Goal: Book appointment/travel/reservation

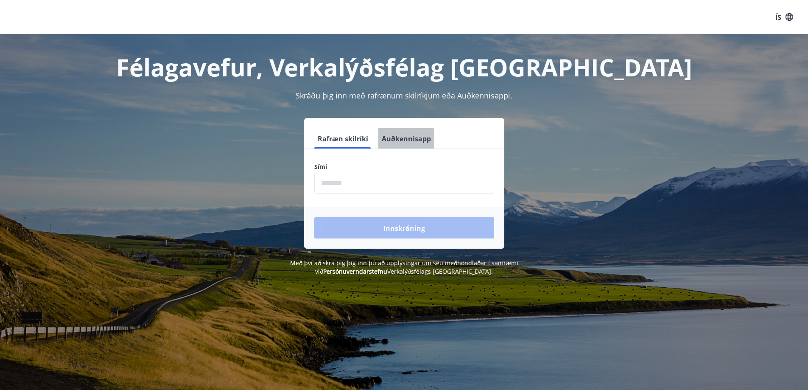
click at [405, 140] on font "Auðkennisapp" at bounding box center [406, 138] width 49 height 9
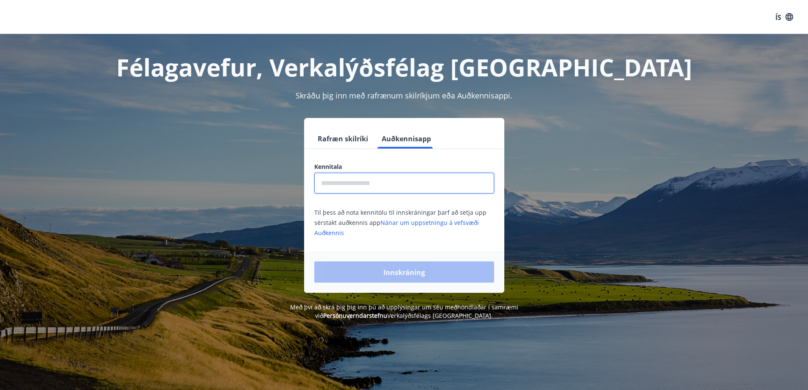
click at [358, 180] on input "text" at bounding box center [404, 183] width 180 height 21
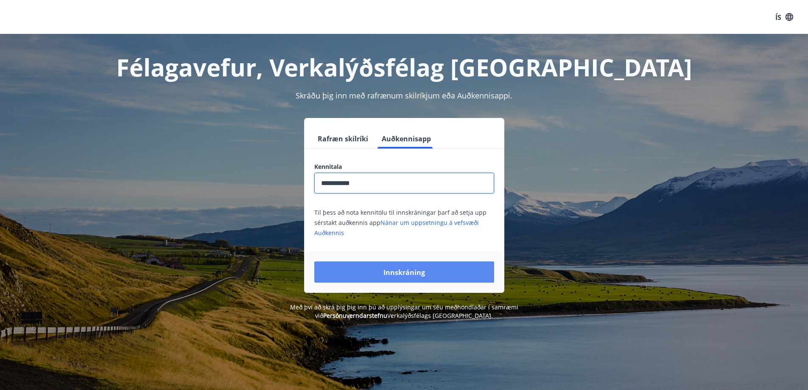
type input "**********"
click at [391, 271] on font "Innskráning" at bounding box center [404, 272] width 42 height 9
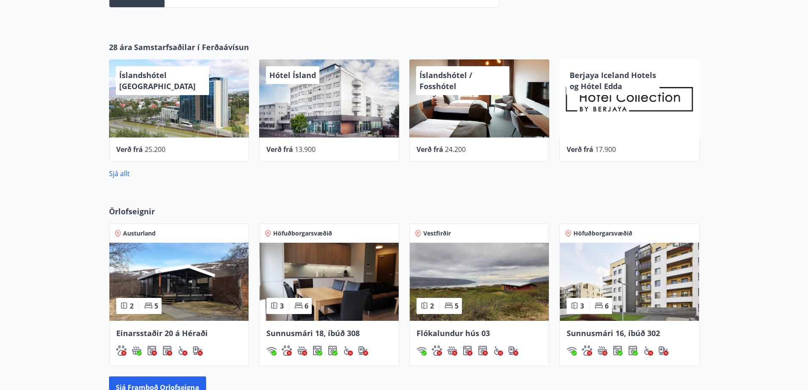
scroll to position [382, 0]
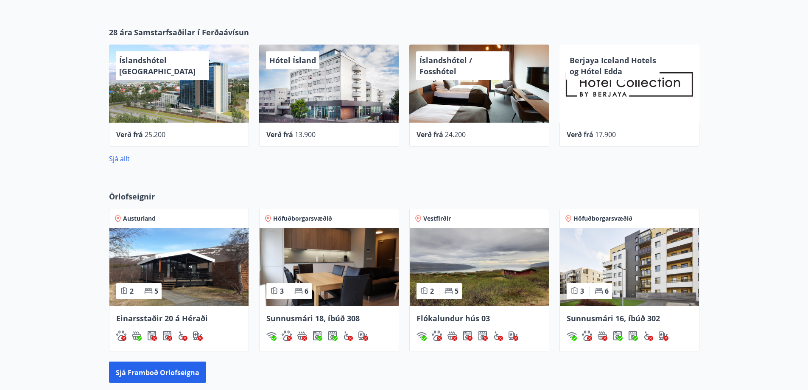
click at [312, 218] on font "Höfuðborgarsvæðið" at bounding box center [302, 218] width 59 height 8
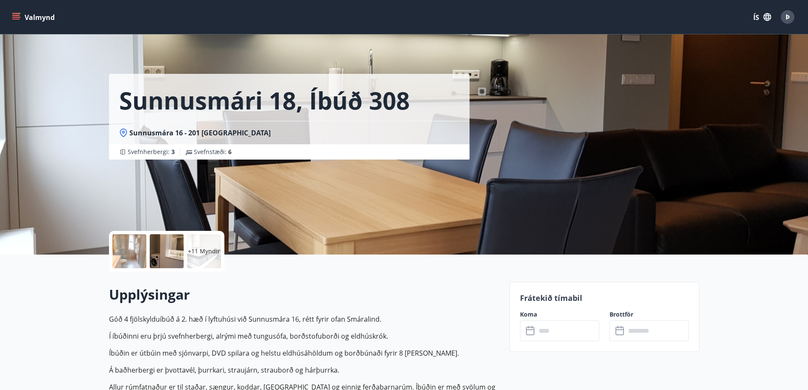
click at [532, 329] on icon at bounding box center [530, 329] width 8 height 1
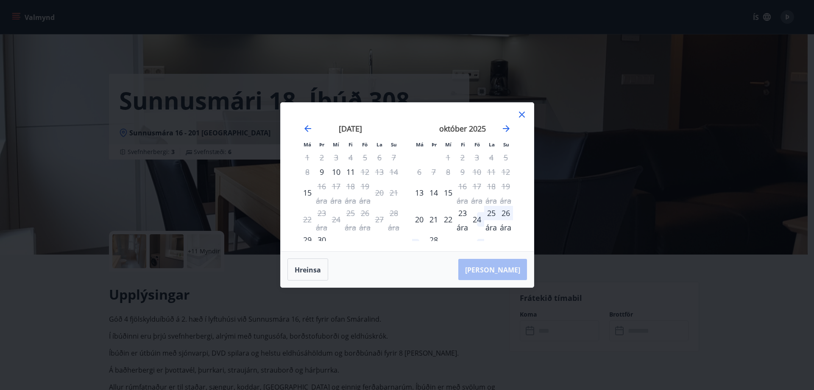
drag, startPoint x: 520, startPoint y: 117, endPoint x: 0, endPoint y: 3, distance: 532.7
click at [521, 117] on icon at bounding box center [522, 114] width 10 height 10
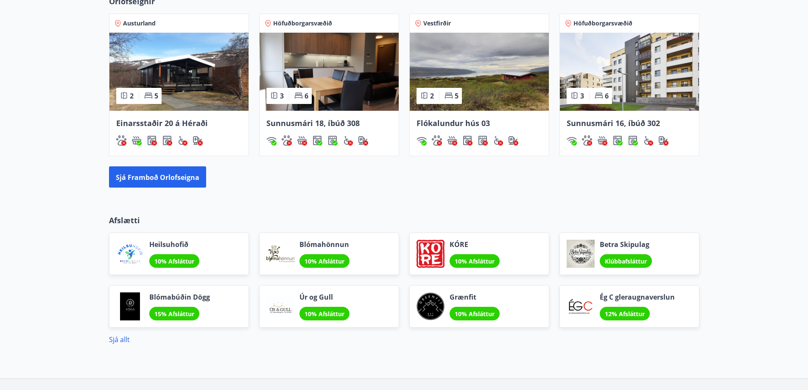
scroll to position [637, 0]
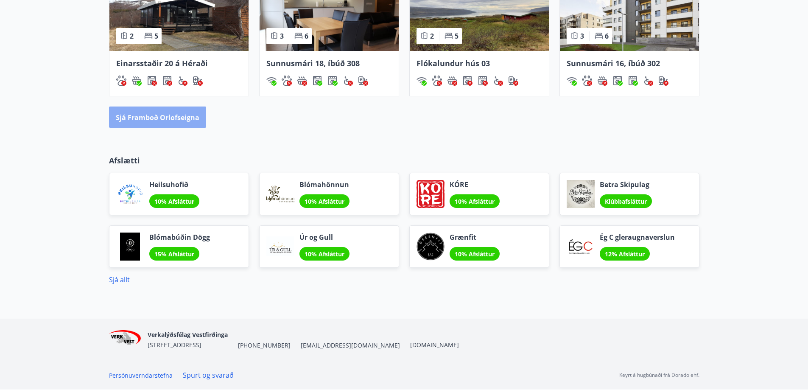
click at [160, 115] on font "Sjá framboð orlofseigna" at bounding box center [158, 117] width 84 height 9
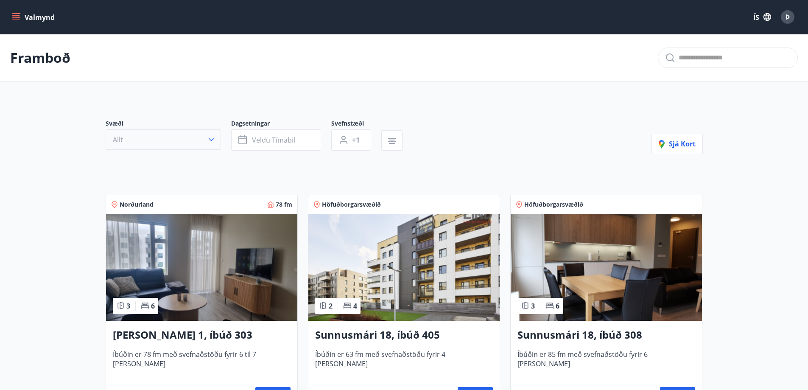
click at [205, 137] on button "Allt" at bounding box center [163, 139] width 115 height 20
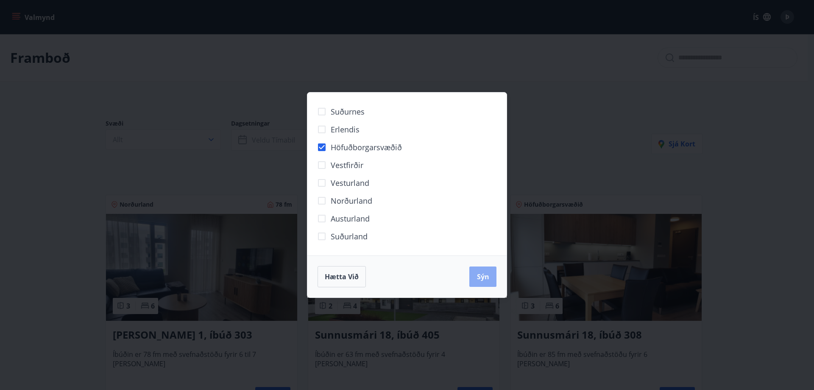
click at [491, 276] on button "Sýn" at bounding box center [482, 276] width 27 height 20
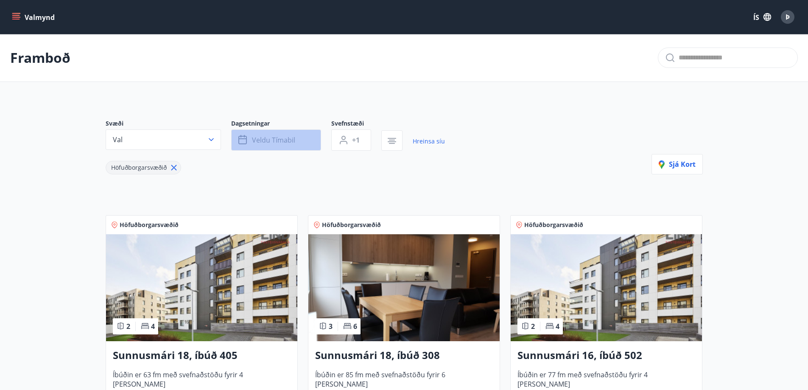
click at [290, 138] on font "Veldu tímabil" at bounding box center [273, 139] width 43 height 9
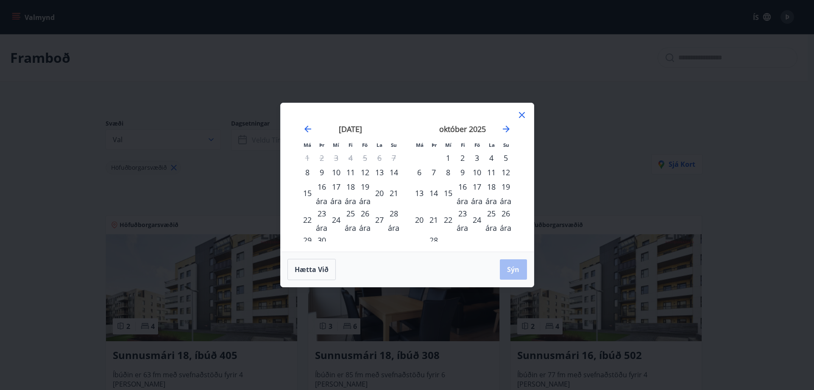
click at [379, 218] on font "27" at bounding box center [379, 220] width 8 height 10
click at [363, 211] on font "26 ára" at bounding box center [364, 220] width 11 height 25
click at [510, 272] on font "Sýn" at bounding box center [513, 269] width 12 height 9
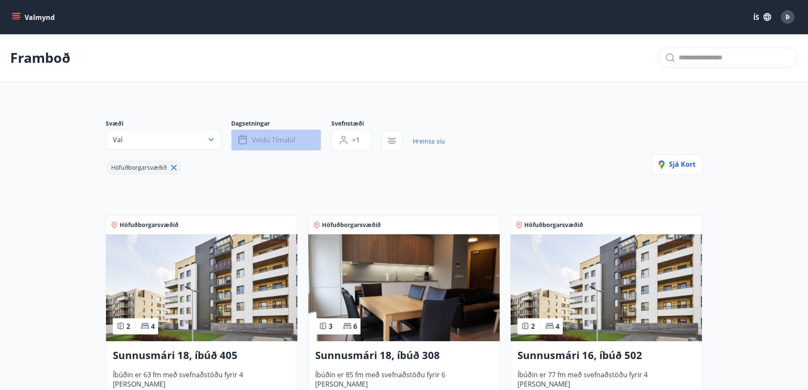
click at [244, 139] on icon "button" at bounding box center [242, 138] width 8 height 1
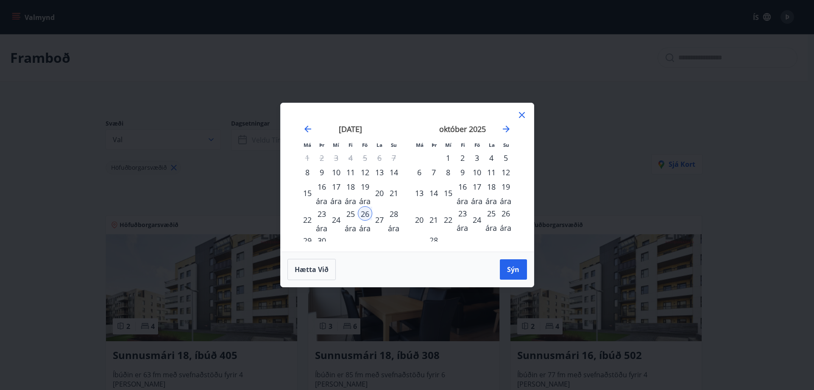
click at [362, 211] on div "26 ára" at bounding box center [365, 213] width 14 height 14
click at [322, 242] on div "Má Þr Mí Fi Fö La Su Má Þr Mí Fi Fö La Su [DATE] 1 2 3 4 5 6 7 8 9 10 11 12 13 …" at bounding box center [407, 177] width 253 height 148
click at [307, 237] on font "29" at bounding box center [307, 240] width 8 height 10
click at [508, 269] on font "Sýn" at bounding box center [513, 269] width 12 height 9
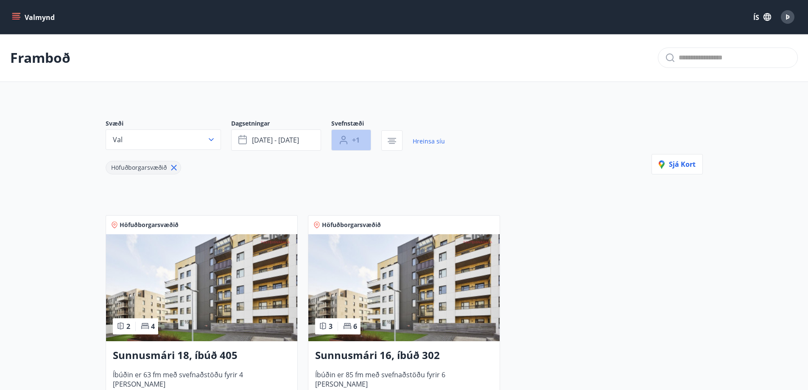
click at [359, 138] on font "+1" at bounding box center [356, 139] width 8 height 9
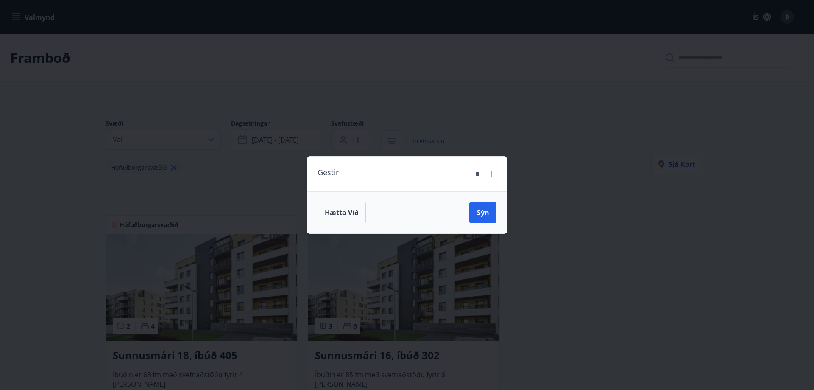
click at [495, 174] on icon at bounding box center [491, 174] width 10 height 10
type input "*"
click at [482, 210] on font "Sýn" at bounding box center [483, 212] width 12 height 9
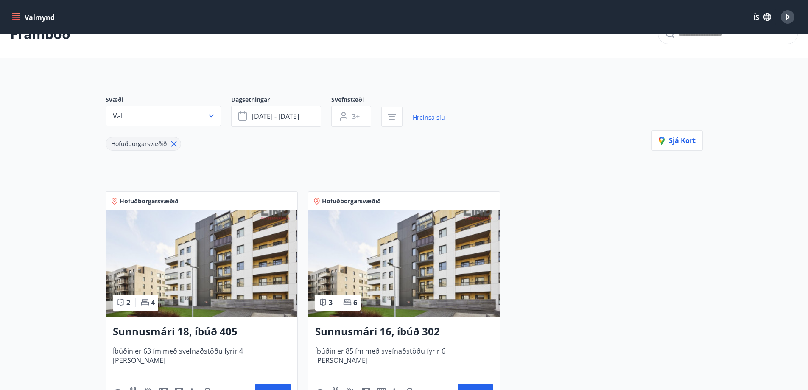
scroll to position [165, 0]
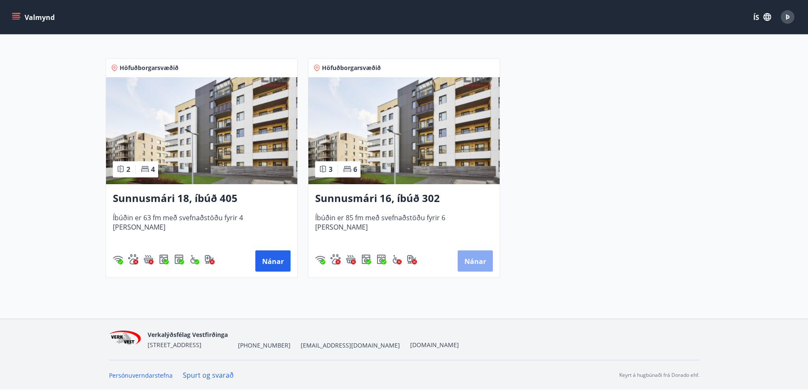
click at [468, 250] on button "Nánar" at bounding box center [475, 260] width 35 height 21
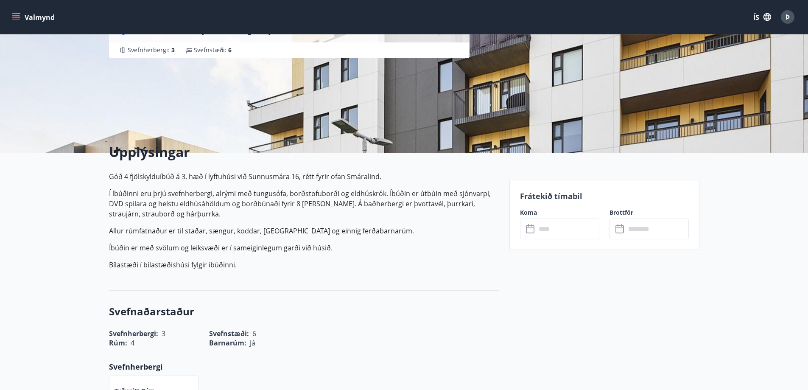
scroll to position [127, 0]
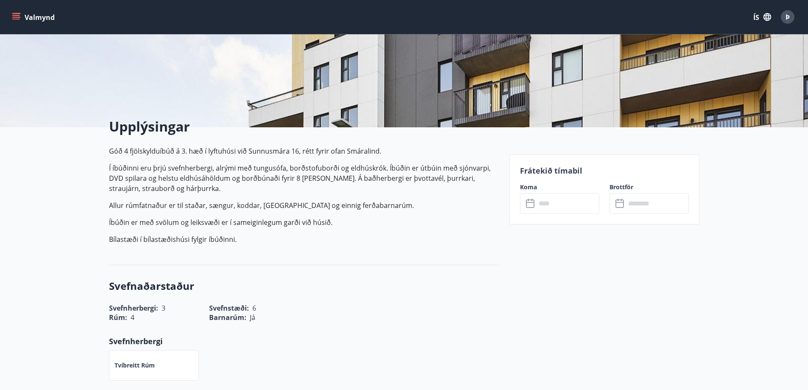
click at [533, 198] on icon at bounding box center [531, 203] width 10 height 10
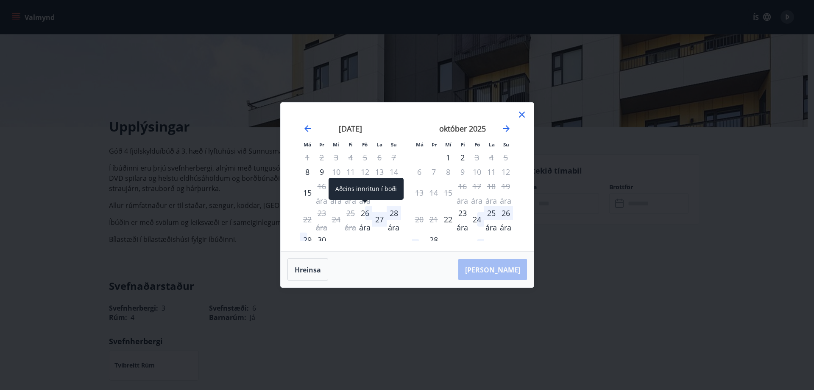
click at [363, 213] on font "26 ára" at bounding box center [364, 220] width 11 height 25
click at [368, 213] on div "26 ára" at bounding box center [365, 213] width 14 height 14
click at [310, 240] on font "29" at bounding box center [307, 240] width 8 height 10
click at [522, 113] on icon at bounding box center [522, 114] width 10 height 10
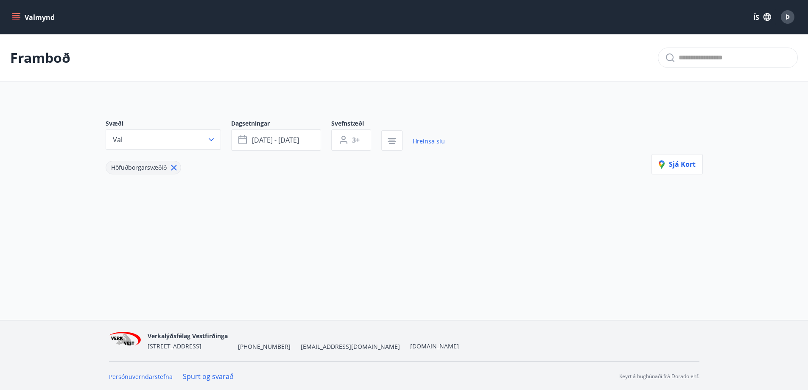
type input "*"
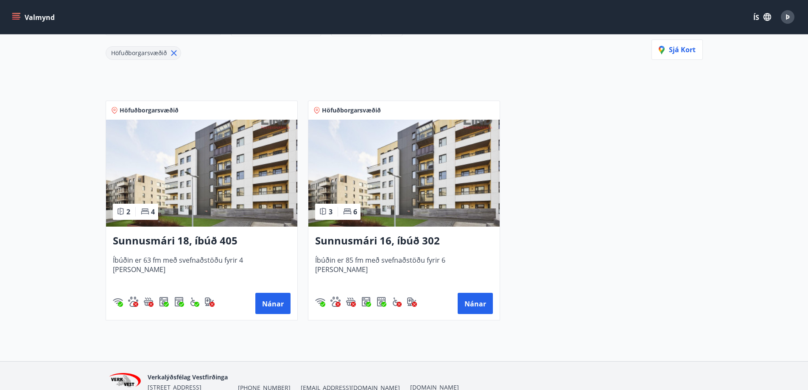
scroll to position [127, 0]
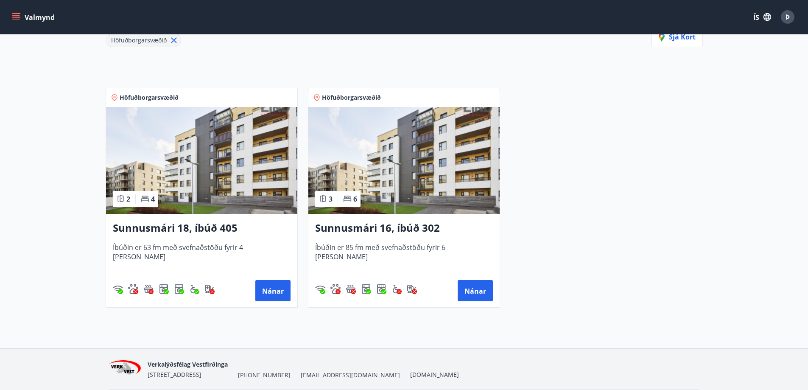
click at [260, 271] on span "Íbúðin er 63 fm með svefnaðstöðu fyrir 4 [PERSON_NAME]" at bounding box center [202, 257] width 178 height 28
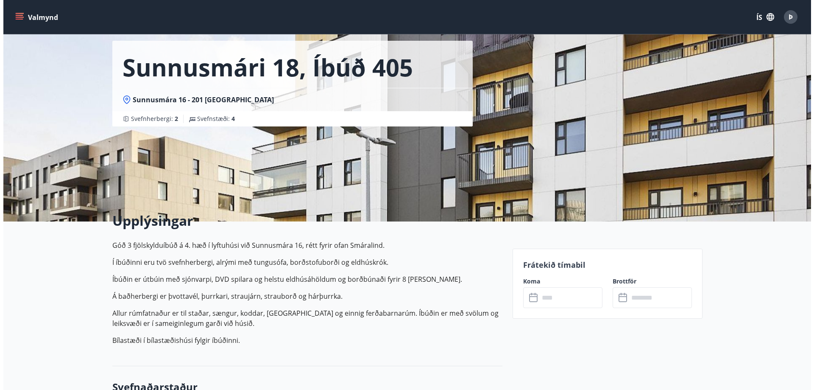
scroll to position [170, 0]
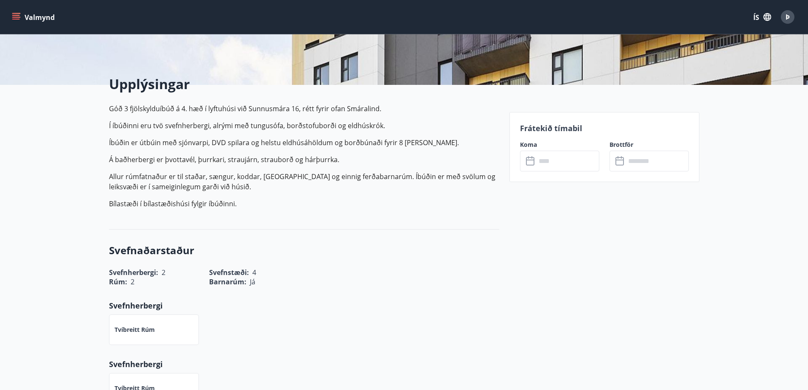
click at [530, 160] on icon at bounding box center [531, 161] width 10 height 10
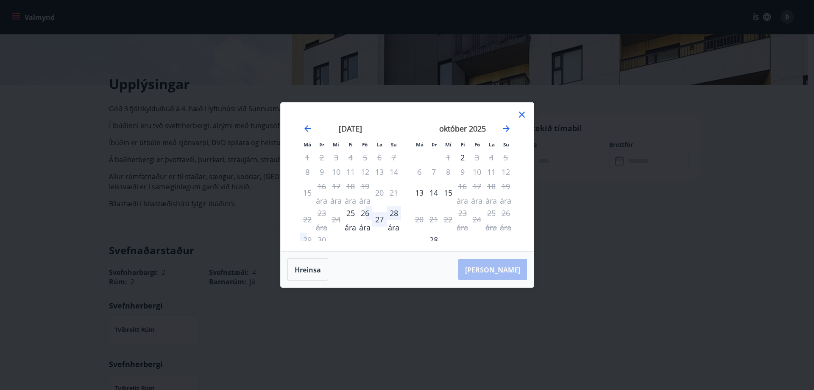
click at [367, 212] on div "26 ára" at bounding box center [365, 213] width 14 height 14
drag, startPoint x: 367, startPoint y: 212, endPoint x: 303, endPoint y: 137, distance: 99.3
click at [366, 212] on div "26 ára" at bounding box center [365, 213] width 14 height 14
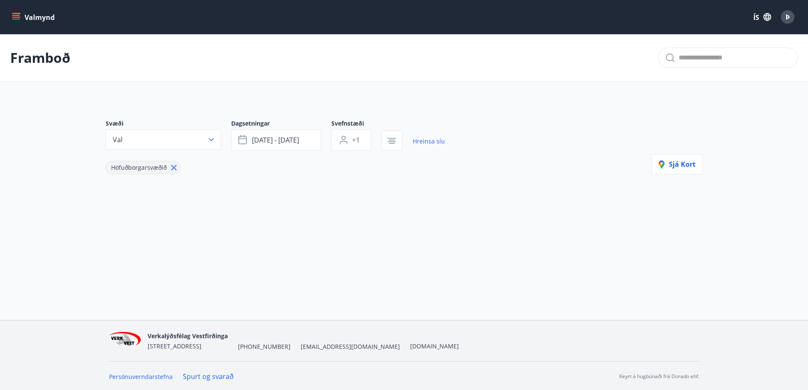
type input "*"
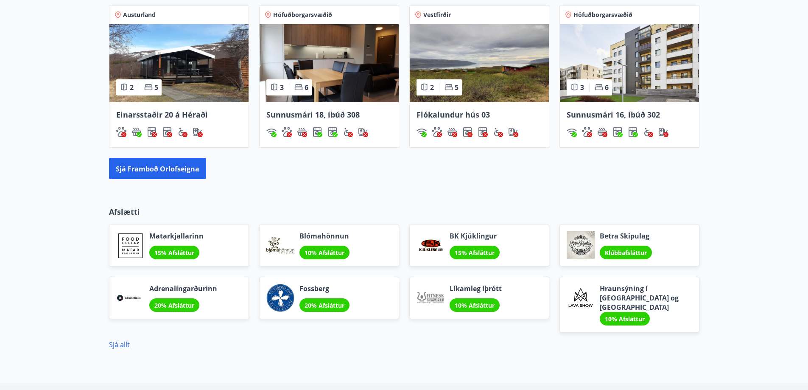
scroll to position [641, 0]
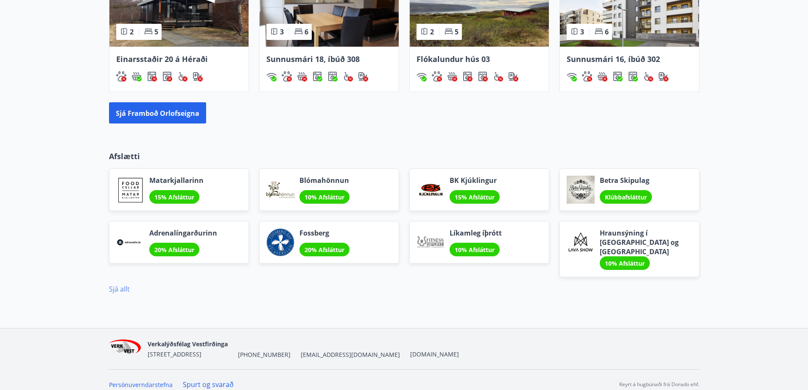
click at [125, 284] on font "Sjá allt" at bounding box center [119, 288] width 21 height 9
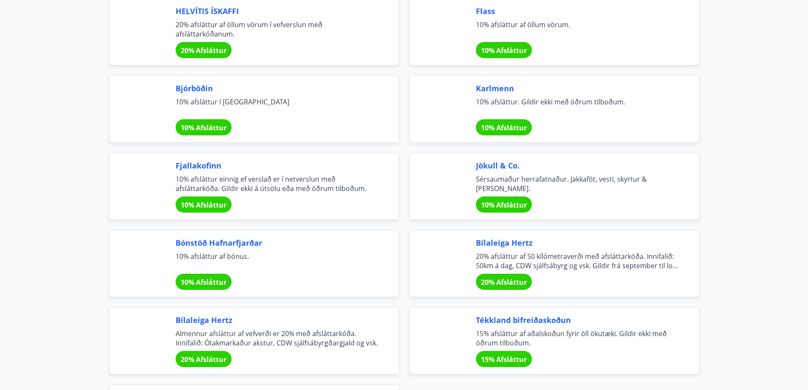
scroll to position [2672, 0]
